Goal: Find contact information: Obtain details needed to contact an individual or organization

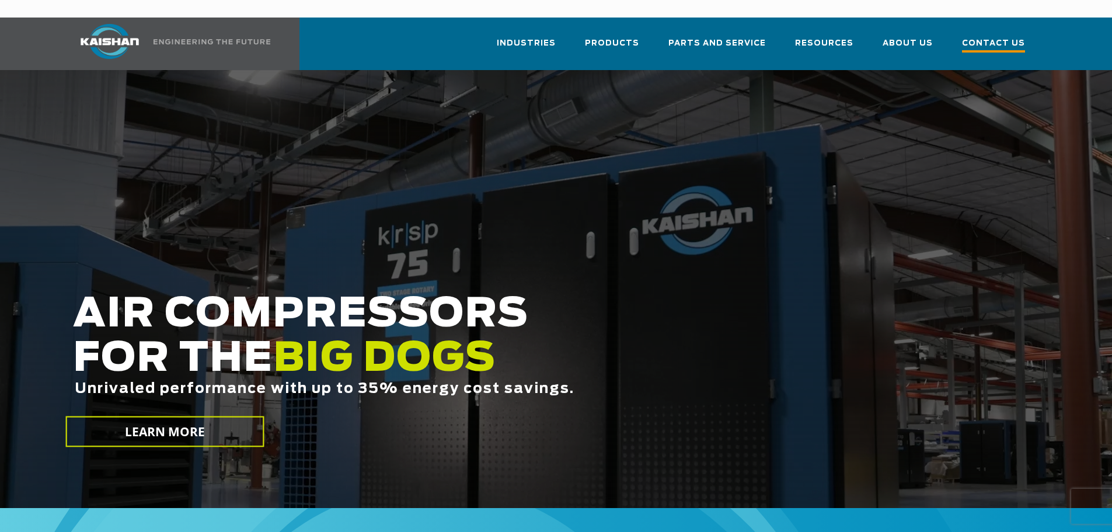
click at [984, 37] on span "Contact Us" at bounding box center [993, 45] width 63 height 16
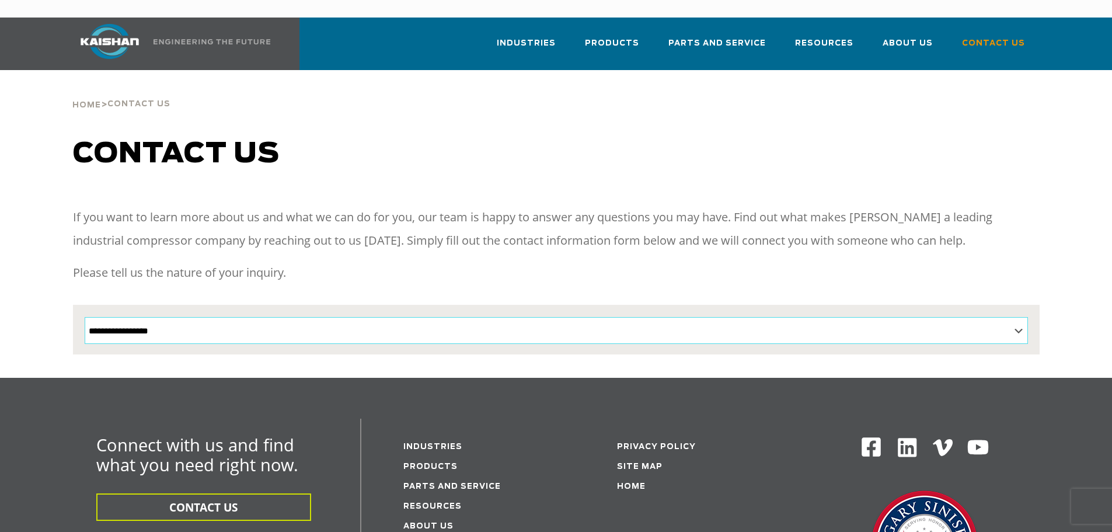
click at [136, 317] on select "**********" at bounding box center [556, 330] width 943 height 27
click at [987, 37] on span "Contact Us" at bounding box center [993, 45] width 63 height 16
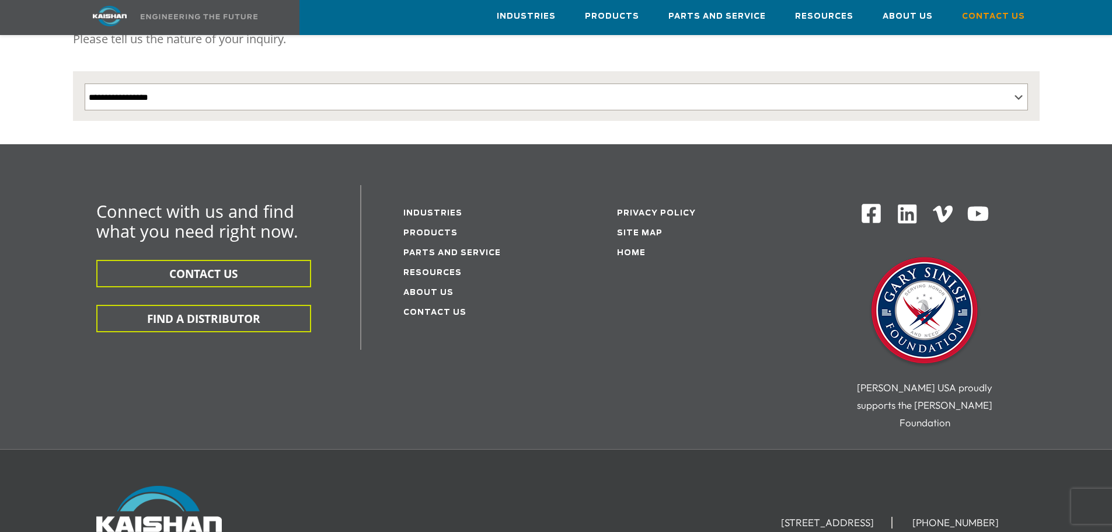
scroll to position [292, 0]
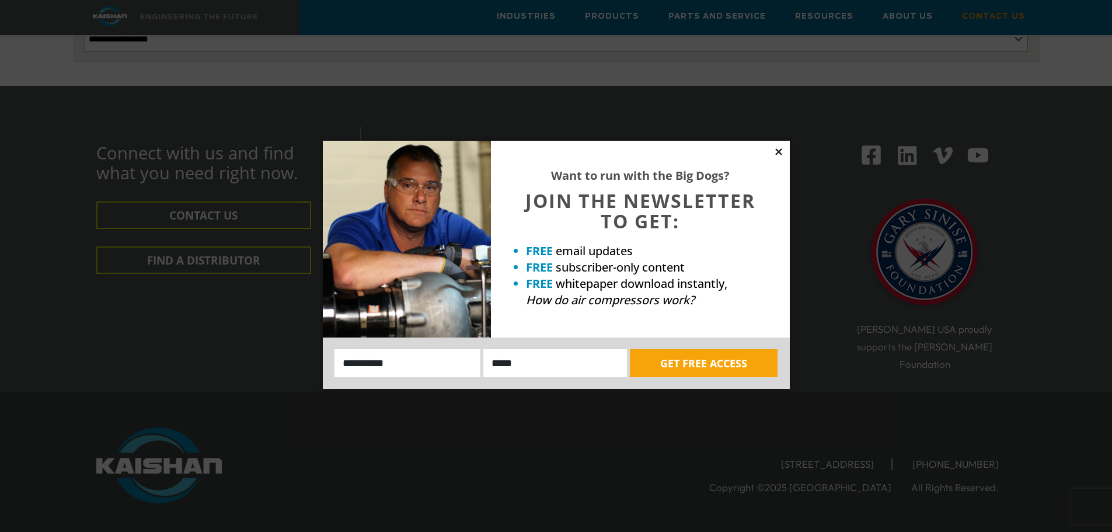
click at [776, 153] on icon at bounding box center [778, 151] width 6 height 6
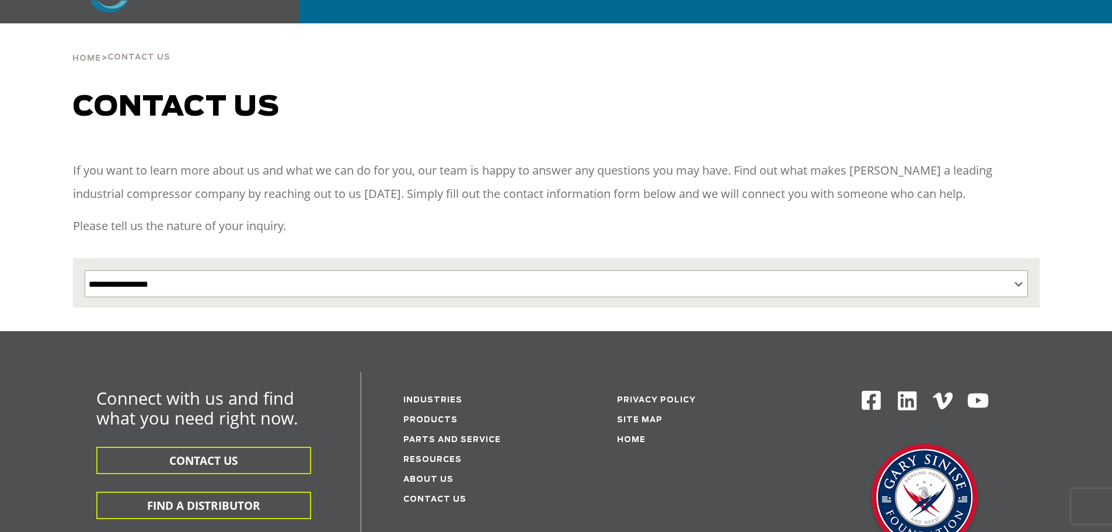
scroll to position [0, 0]
